Goal: Complete application form: Complete application form

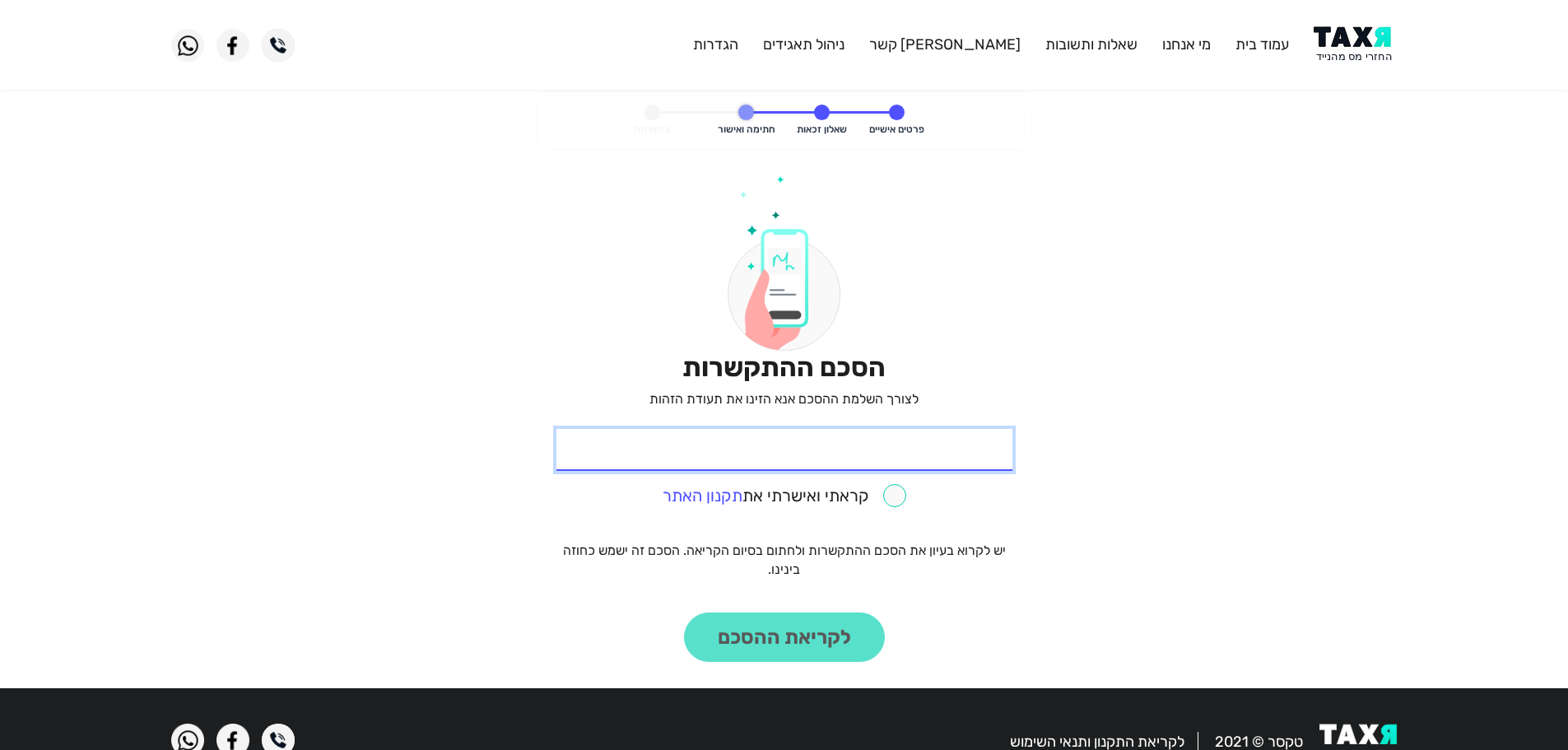
click at [950, 456] on input "* תעודת זהות" at bounding box center [785, 450] width 456 height 42
paste input "060036035"
type input "060036035"
click at [901, 496] on input "checkbox" at bounding box center [784, 496] width 244 height 23
checkbox input "true"
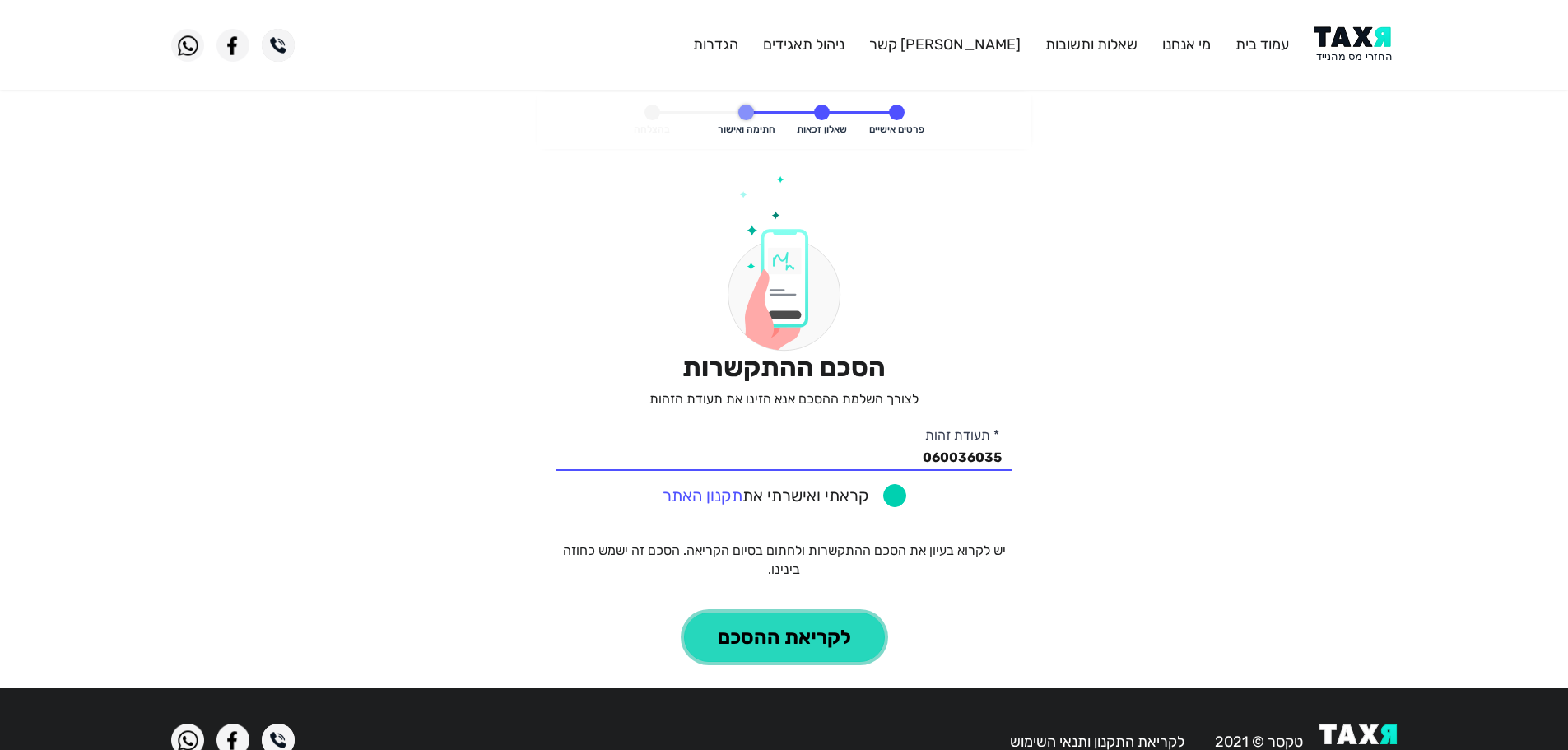
click at [828, 640] on button "לקריאת ההסכם" at bounding box center [784, 637] width 201 height 49
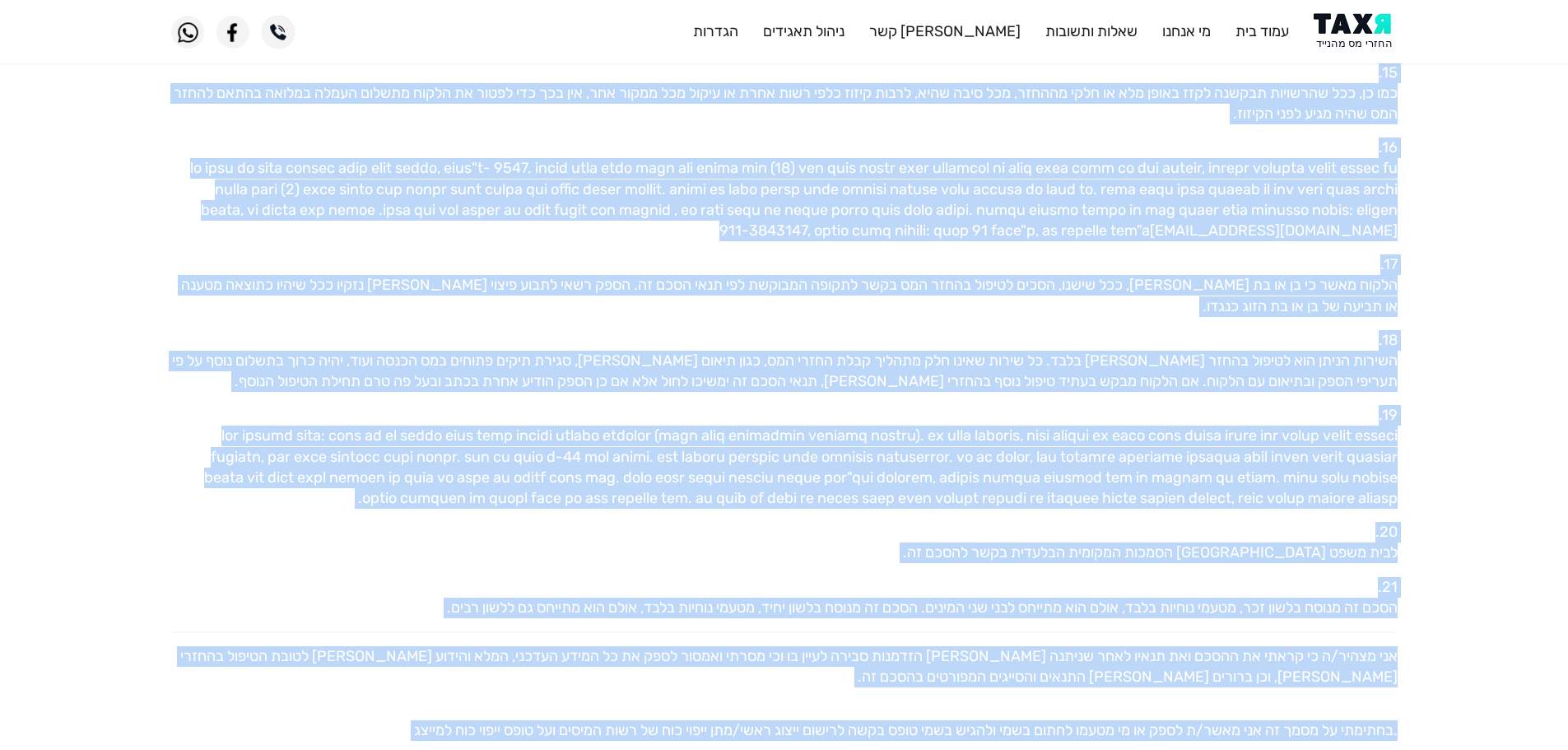
scroll to position [1460, 0]
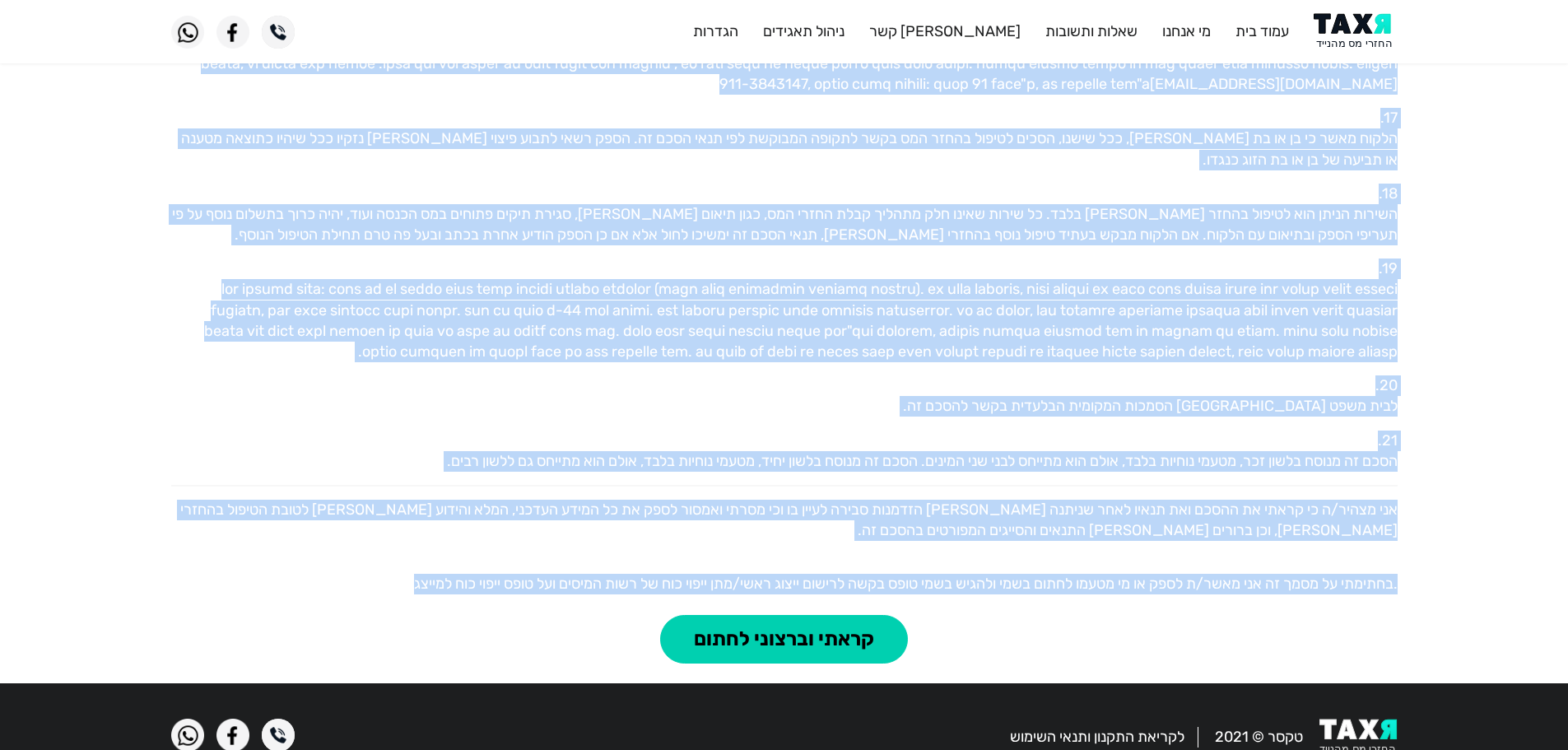
drag, startPoint x: 1397, startPoint y: 221, endPoint x: 354, endPoint y: 559, distance: 1096.4
copy div "שנחתם בתאריך 05.10.2025 בין טקסר החזרי מס בע"מ (ח.פ. 516390721) מרחוב הרצל 91 ר…"
click at [808, 615] on button "קראתי וברצוני לחתום" at bounding box center [784, 639] width 248 height 49
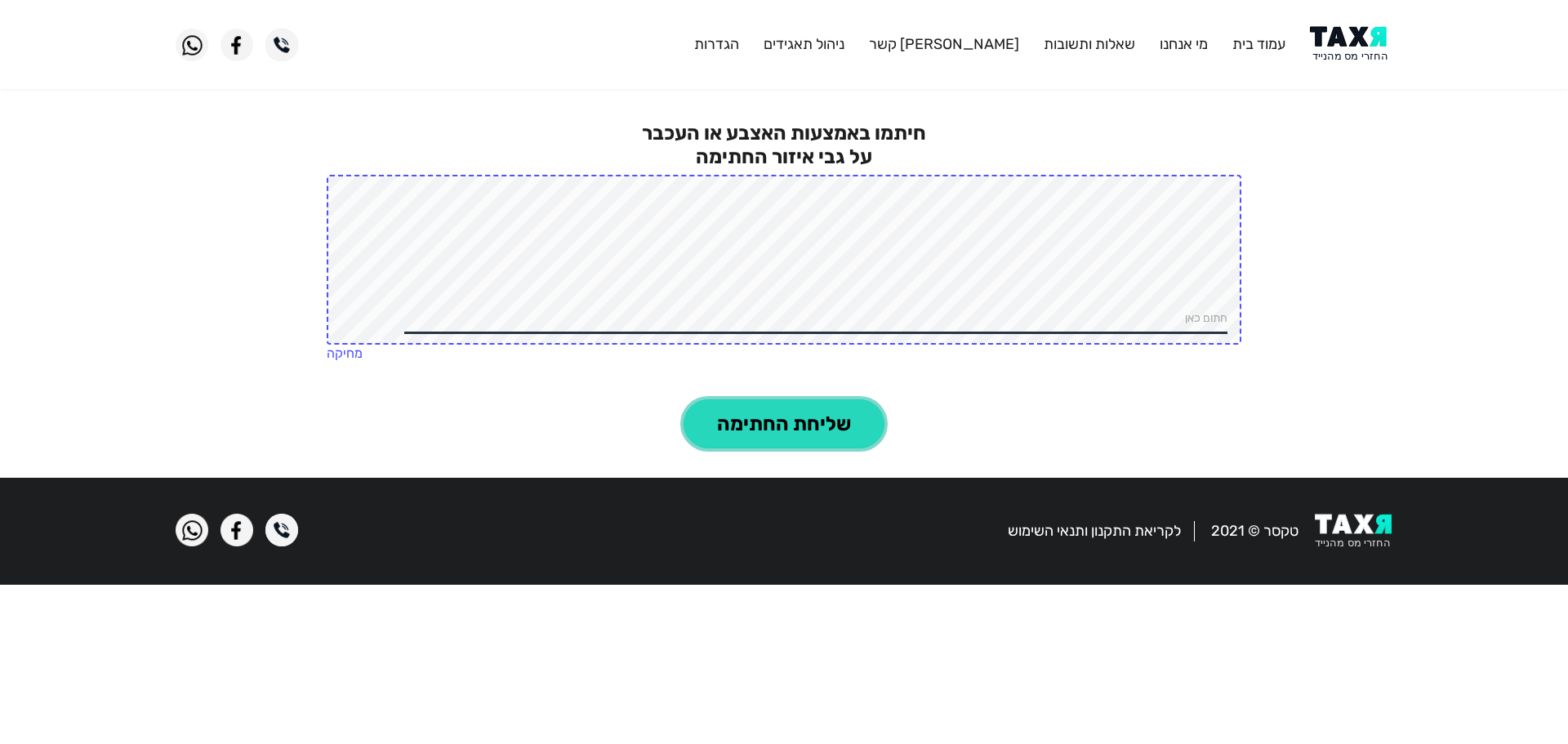
click at [852, 424] on button "שליחת החתימה" at bounding box center [784, 424] width 201 height 49
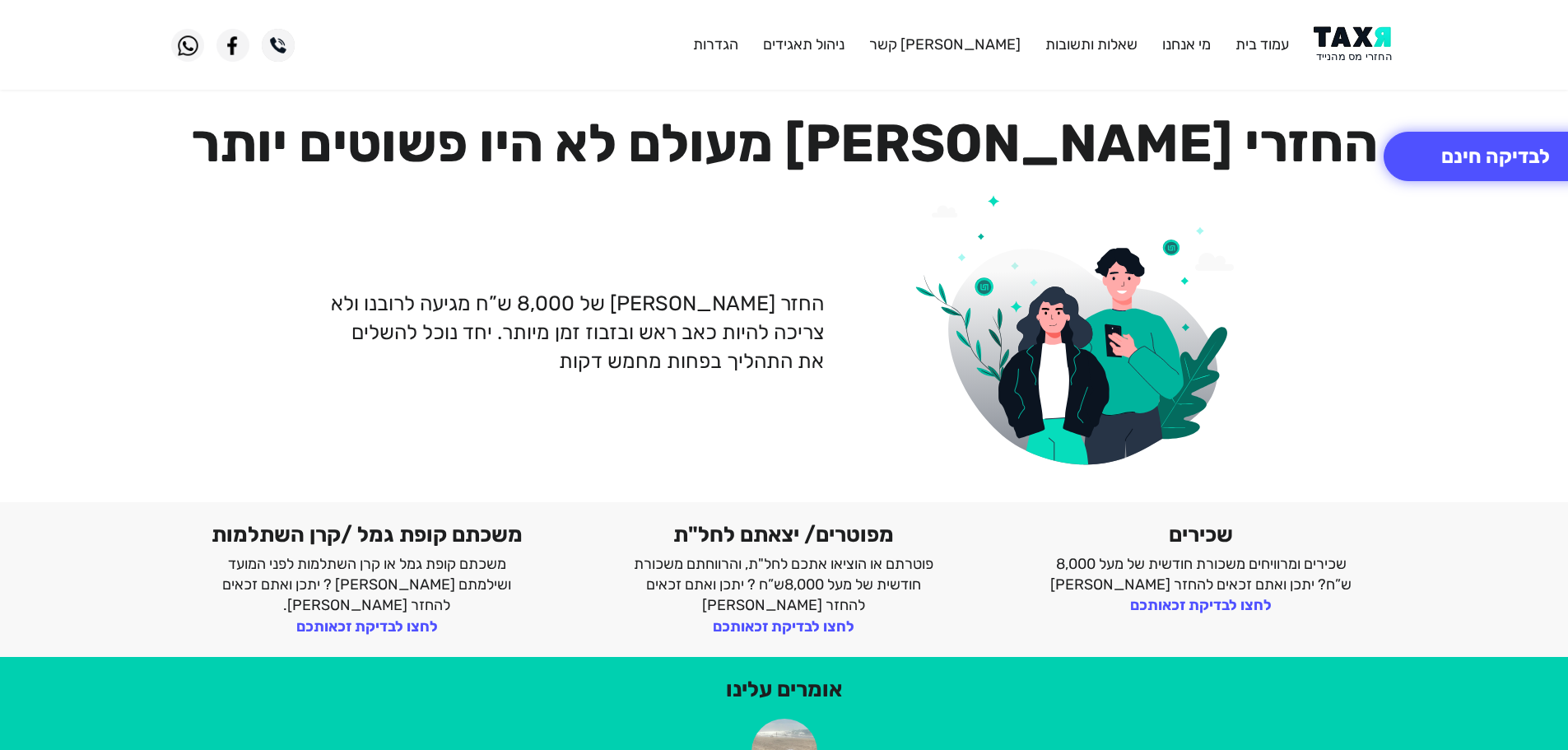
click at [1334, 40] on img at bounding box center [1356, 45] width 83 height 37
click at [1352, 40] on img at bounding box center [1356, 45] width 83 height 37
click at [1364, 47] on img at bounding box center [1356, 45] width 83 height 37
click at [1354, 42] on img at bounding box center [1356, 45] width 83 height 37
click at [1433, 157] on button "לבדיקה חינם" at bounding box center [1496, 156] width 224 height 49
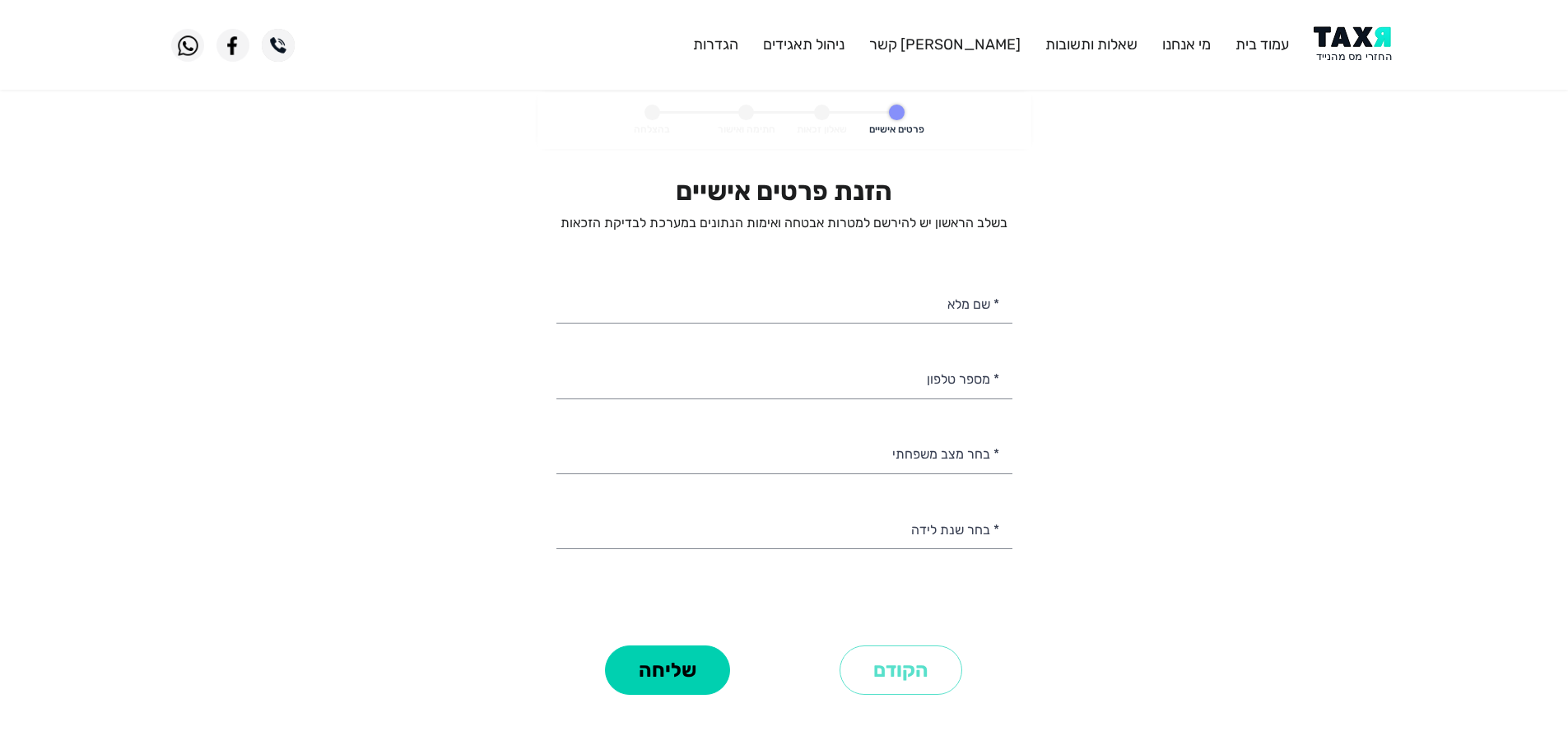
select select
click at [922, 386] on input "* מספר טלפון" at bounding box center [785, 377] width 456 height 42
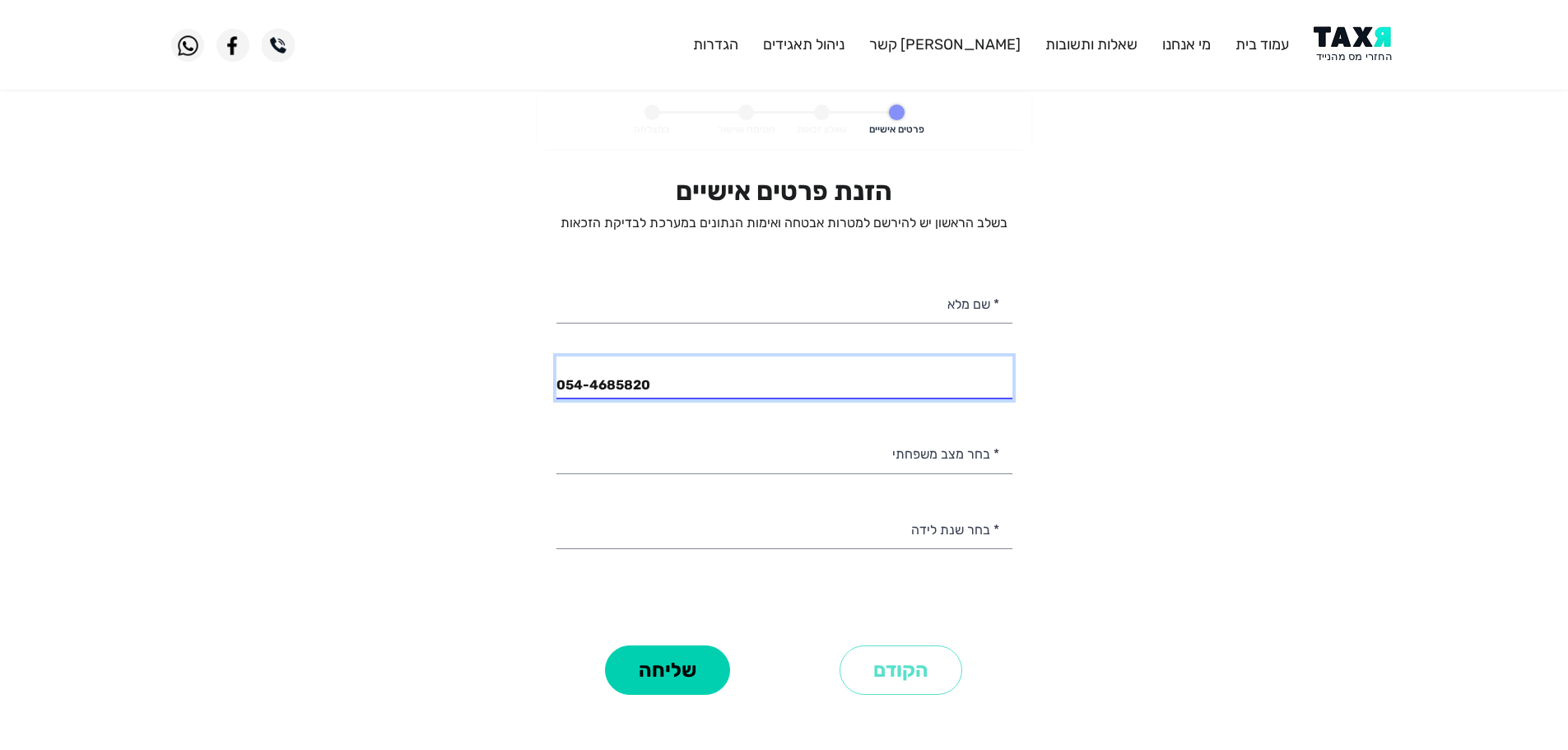
type input "054-4685820"
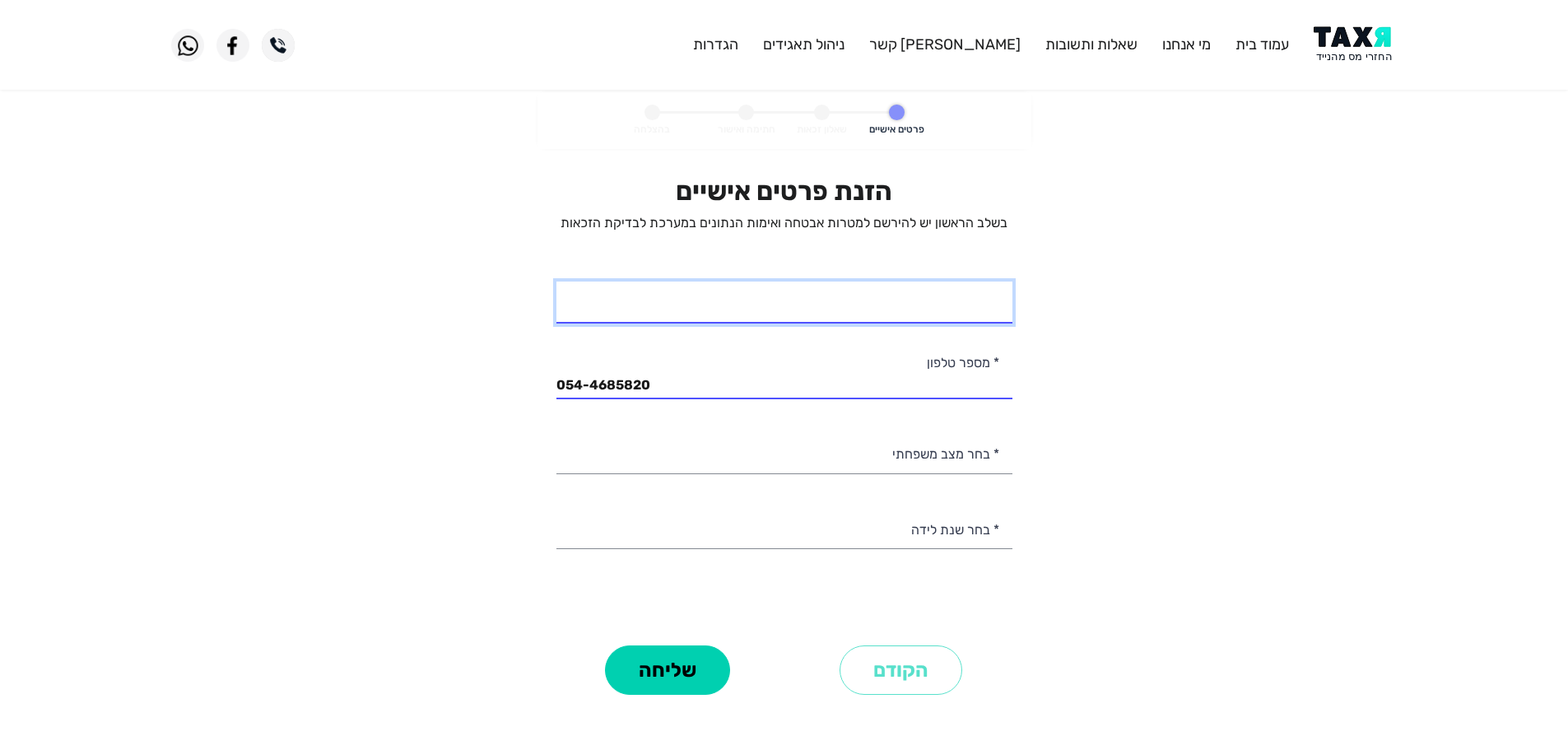
click at [937, 318] on input "* שם מלא" at bounding box center [785, 302] width 456 height 42
type input "יפים [PERSON_NAME]"
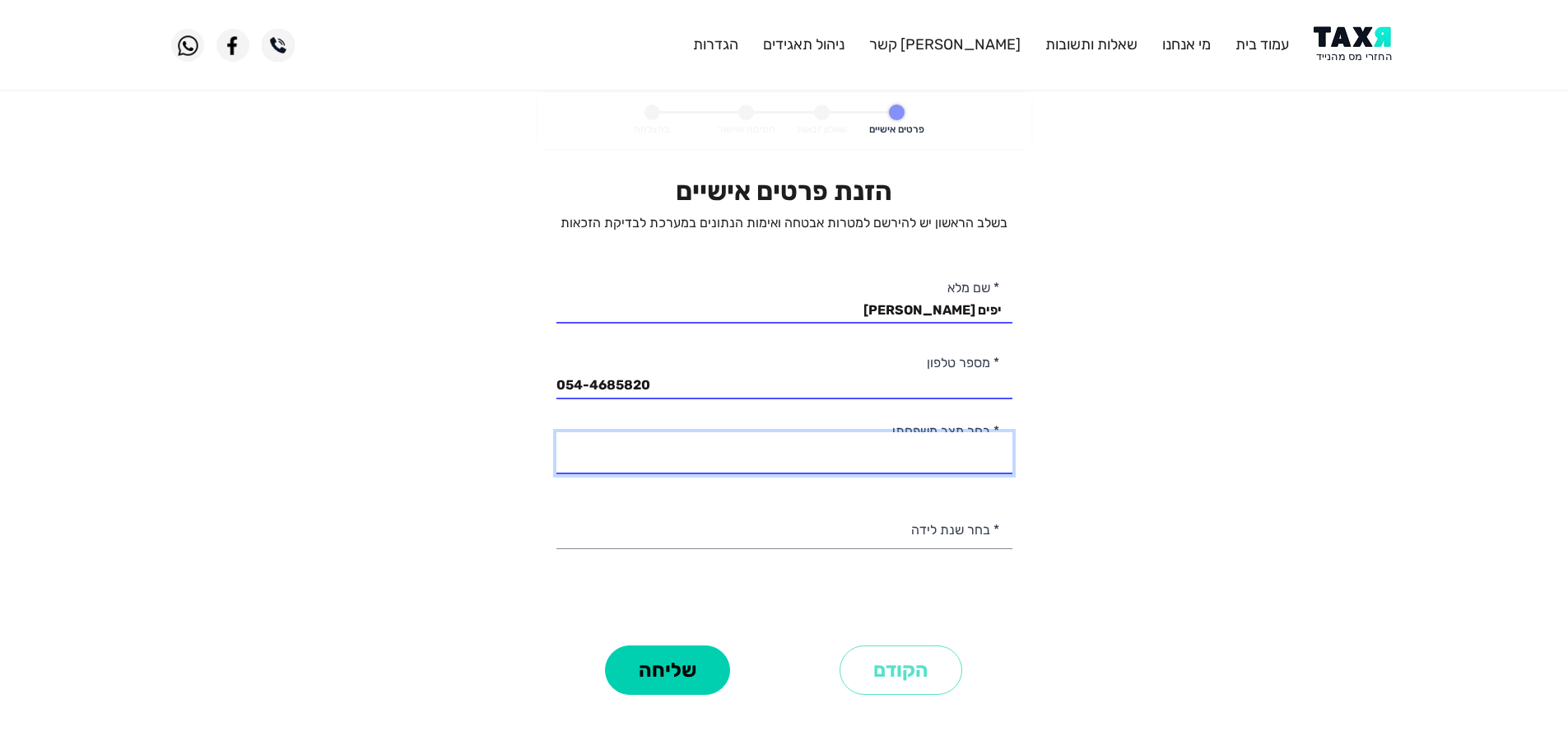
drag, startPoint x: 915, startPoint y: 454, endPoint x: 923, endPoint y: 459, distance: 9.4
click at [915, 454] on select "רווק/ה נשוי/[PERSON_NAME]/ה אלמן/נה" at bounding box center [785, 453] width 456 height 42
select select "1: Single"
click at [557, 432] on select "רווק/ה נשוי/[PERSON_NAME]/ה אלמן/נה" at bounding box center [785, 453] width 456 height 42
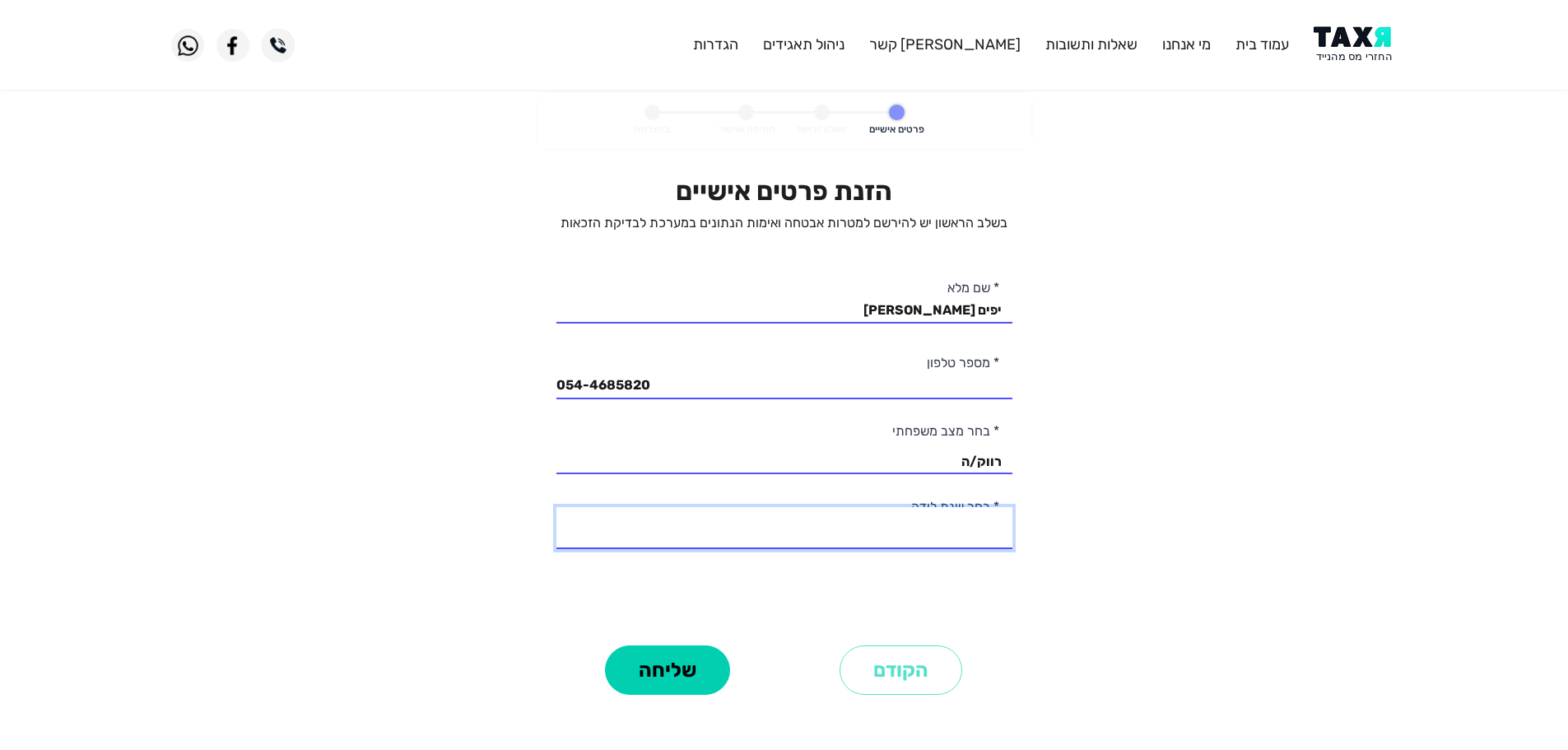
click at [939, 534] on select "2003 2002 2001 2000 1999 1998 1997 1996 1995 1994 1993 1992 1991 1990 1989 1988…" at bounding box center [785, 528] width 456 height 42
select select "21: 1983"
click at [557, 507] on select "2003 2002 2001 2000 1999 1998 1997 1996 1995 1994 1993 1992 1991 1990 1989 1988…" at bounding box center [785, 528] width 456 height 42
click at [669, 685] on button "שליחה" at bounding box center [667, 669] width 125 height 49
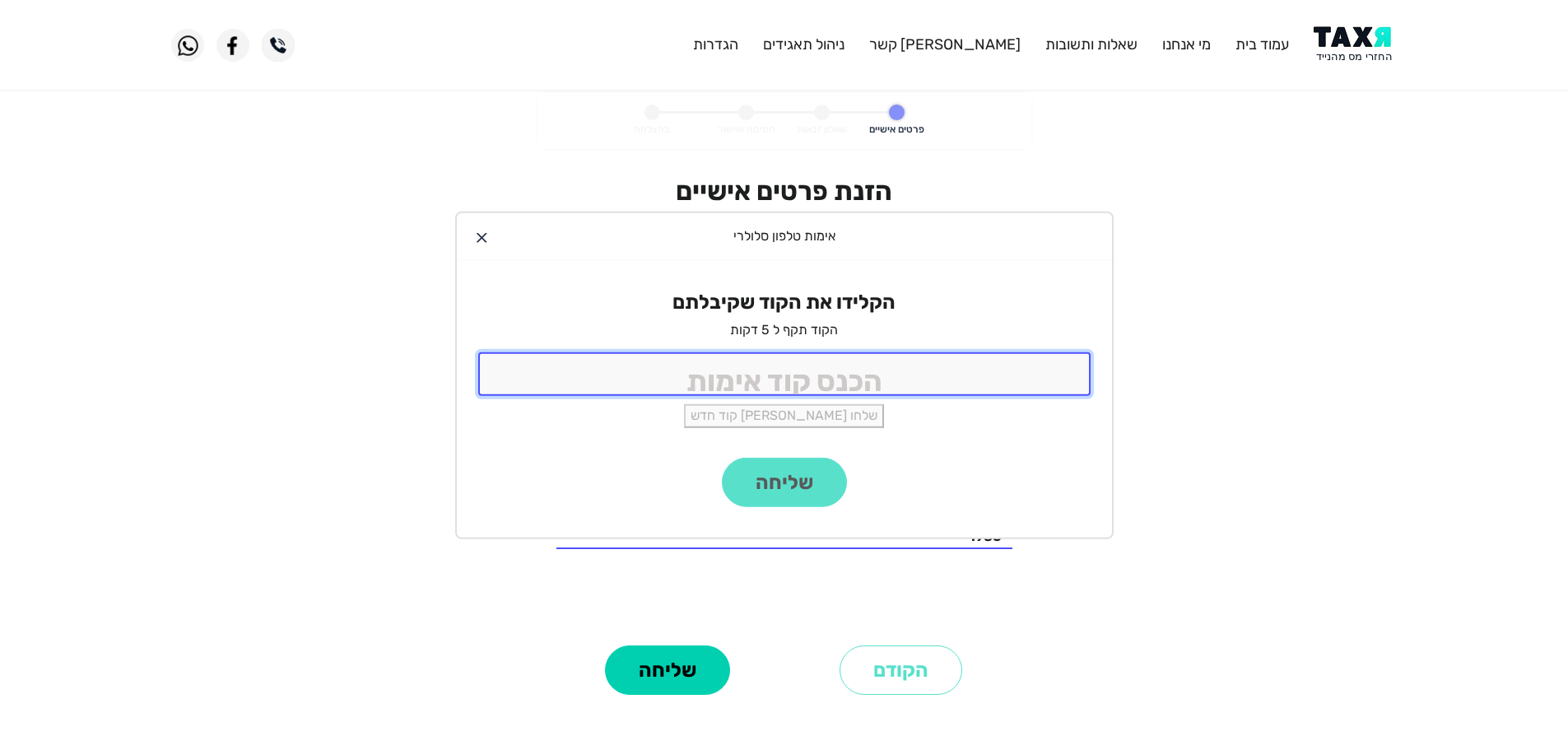
click at [826, 370] on input "tel" at bounding box center [785, 374] width 613 height 43
type input "9988"
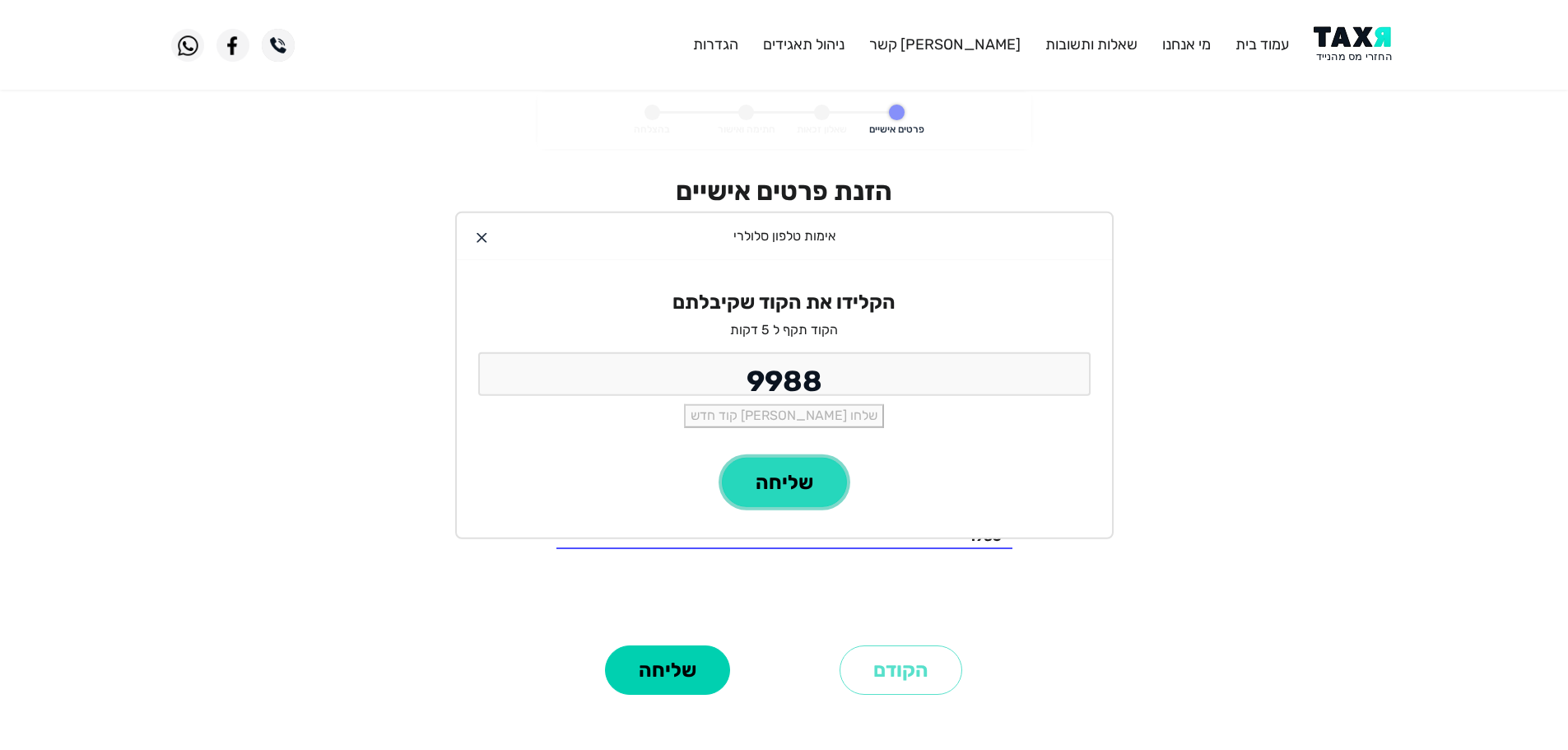
click at [806, 499] on button "שליחה" at bounding box center [784, 482] width 125 height 49
